Goal: Task Accomplishment & Management: Manage account settings

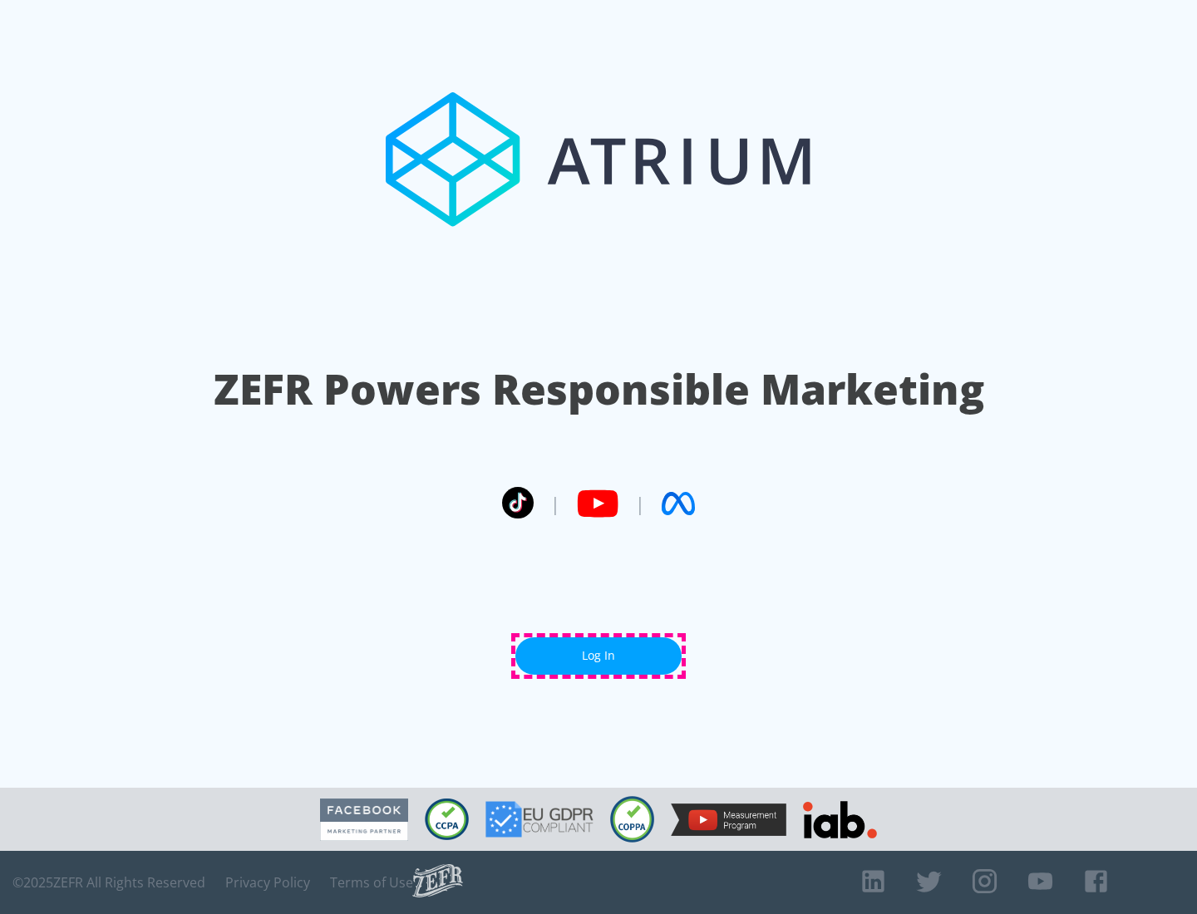
click at [599, 656] on link "Log In" at bounding box center [598, 656] width 166 height 37
